Goal: Task Accomplishment & Management: Complete application form

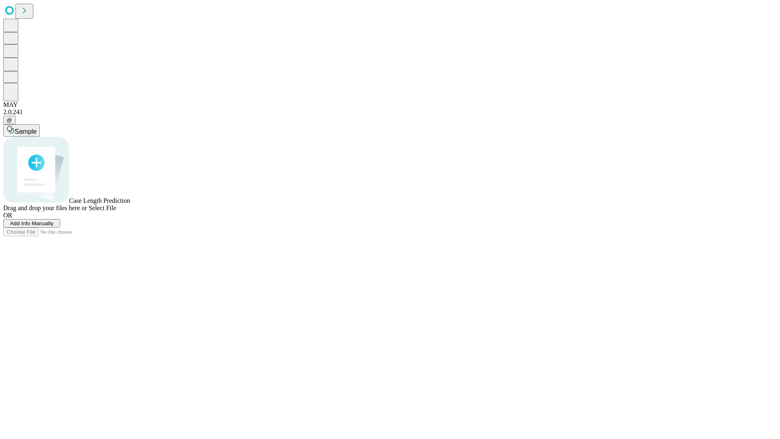
click at [54, 226] on span "Add Info Manually" at bounding box center [31, 223] width 43 height 6
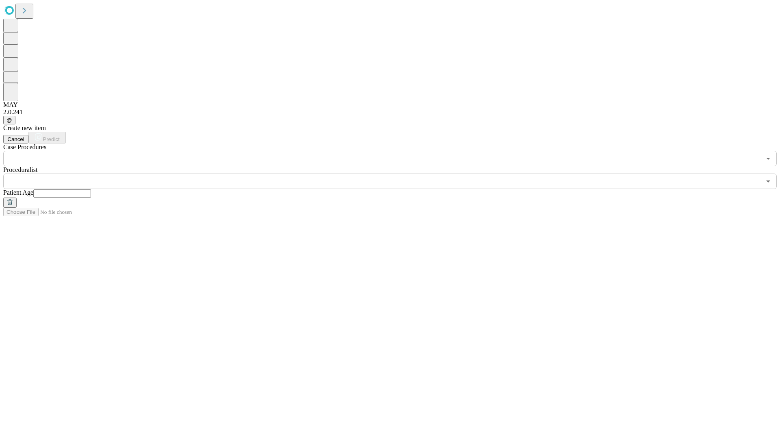
click at [91, 189] on input "text" at bounding box center [62, 193] width 58 height 8
type input "**"
click at [395, 173] on input "text" at bounding box center [381, 180] width 757 height 15
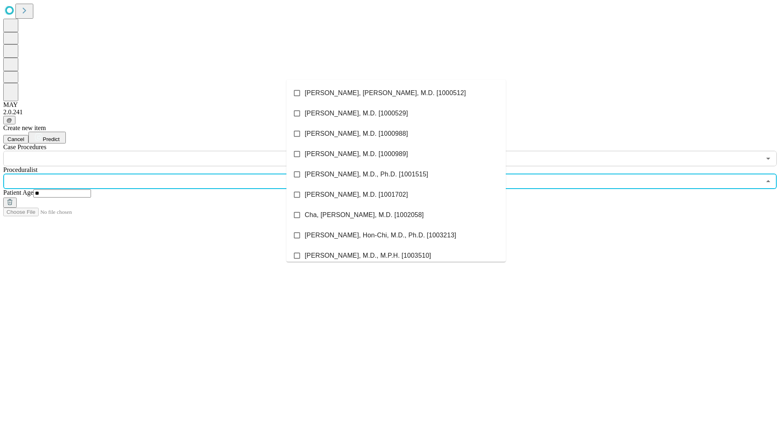
click at [396, 93] on li "[PERSON_NAME], [PERSON_NAME], M.D. [1000512]" at bounding box center [395, 93] width 219 height 20
click at [171, 151] on input "text" at bounding box center [381, 158] width 757 height 15
